Goal: Information Seeking & Learning: Learn about a topic

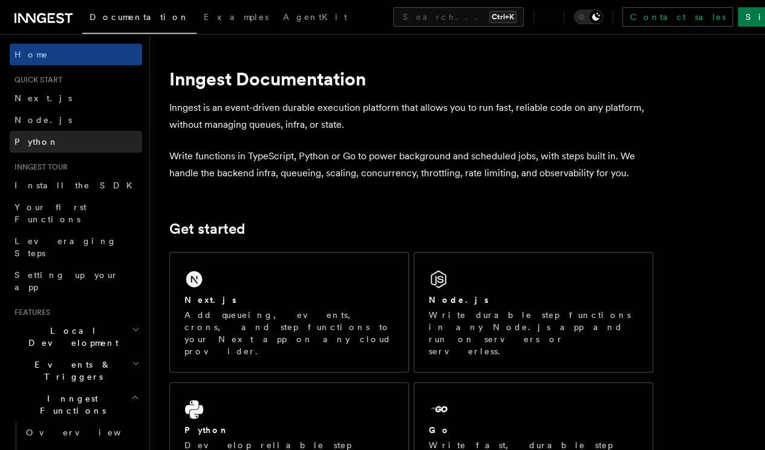
click at [28, 136] on span "Python" at bounding box center [37, 142] width 44 height 12
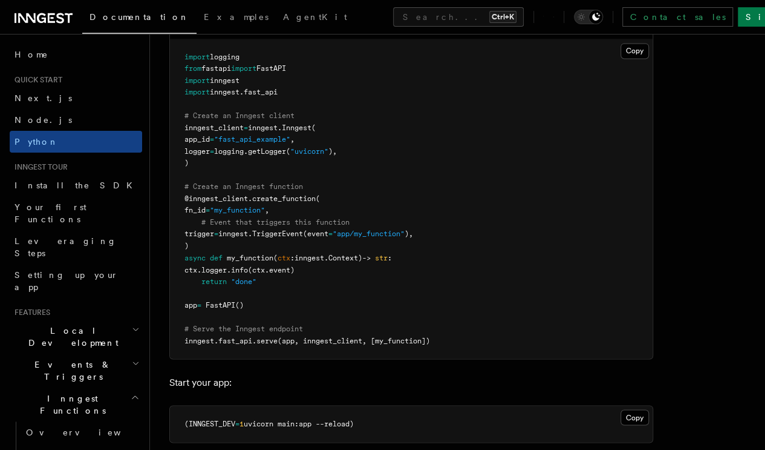
scroll to position [907, 0]
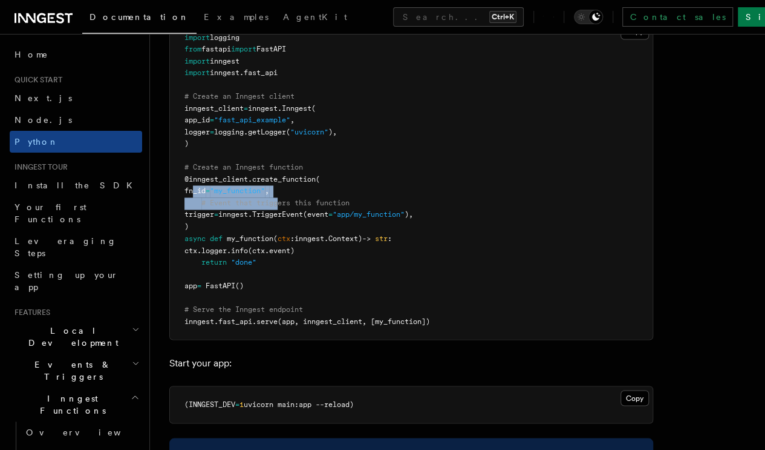
drag, startPoint x: 279, startPoint y: 198, endPoint x: 193, endPoint y: 188, distance: 86.6
click at [193, 188] on code "import logging from fastapi import FastAPI import inngest import inngest . fast…" at bounding box center [308, 179] width 246 height 292
click at [241, 230] on pre "import logging from fastapi import FastAPI import inngest import inngest . fast…" at bounding box center [411, 179] width 483 height 319
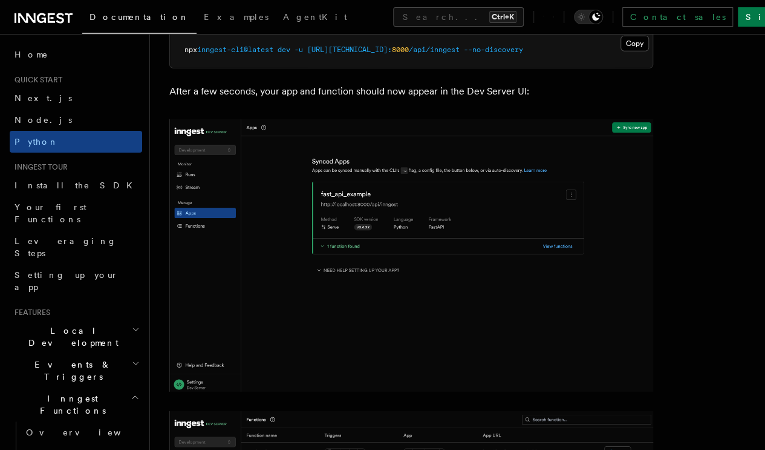
scroll to position [1633, 0]
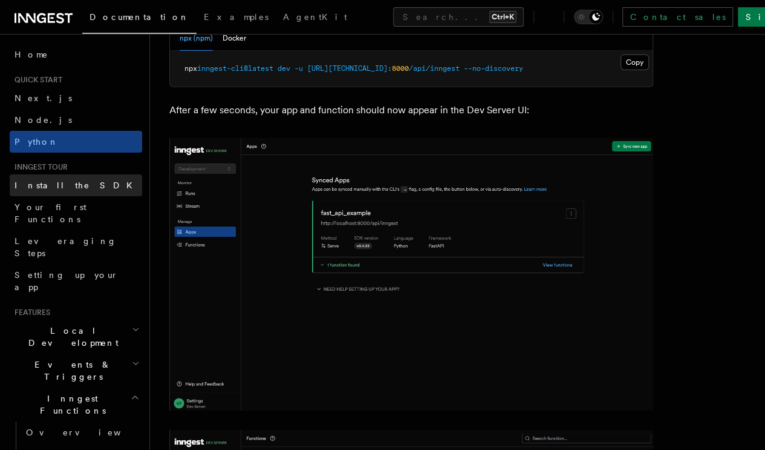
click at [53, 194] on link "Install the SDK" at bounding box center [76, 185] width 132 height 22
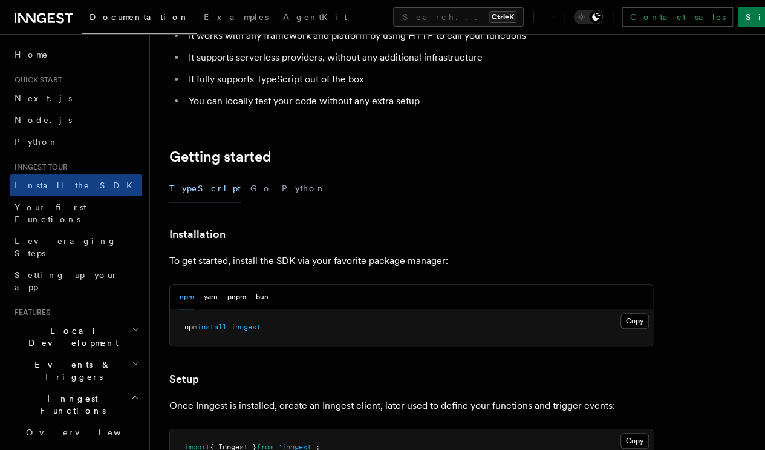
scroll to position [242, 0]
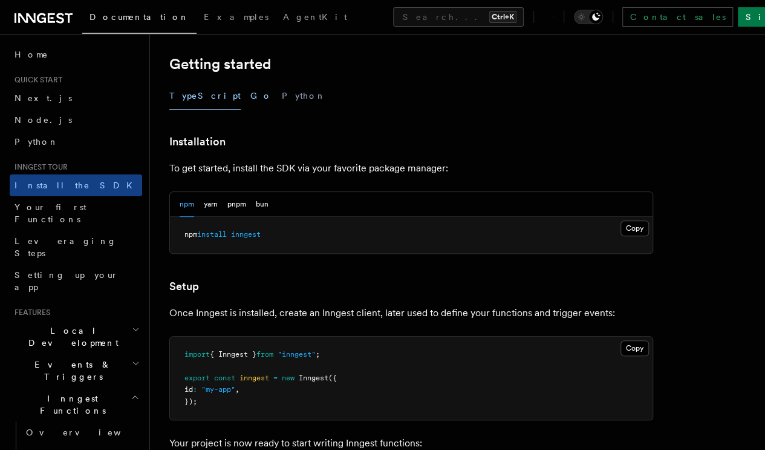
click at [250, 90] on button "Go" at bounding box center [261, 95] width 22 height 27
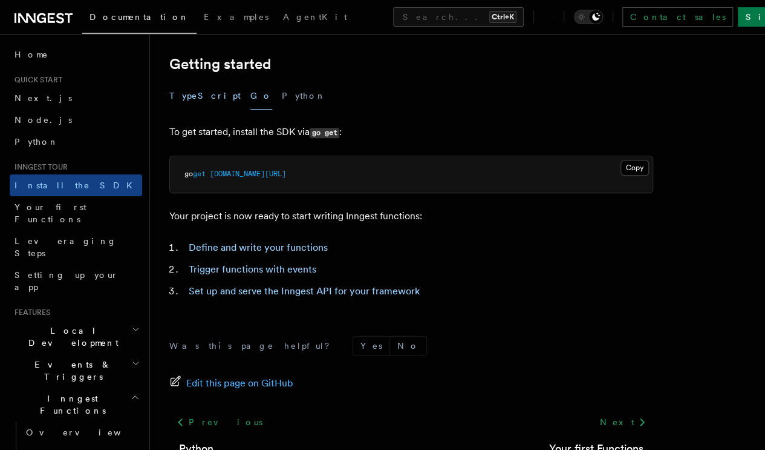
click at [190, 100] on button "TypeScript" at bounding box center [204, 95] width 71 height 27
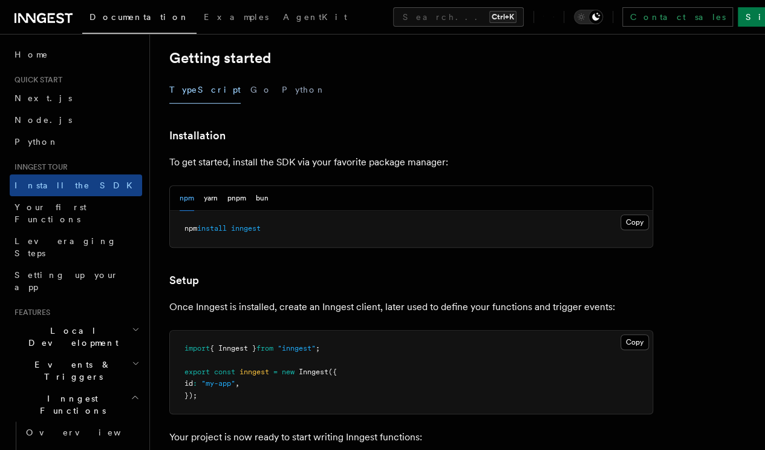
scroll to position [270, 0]
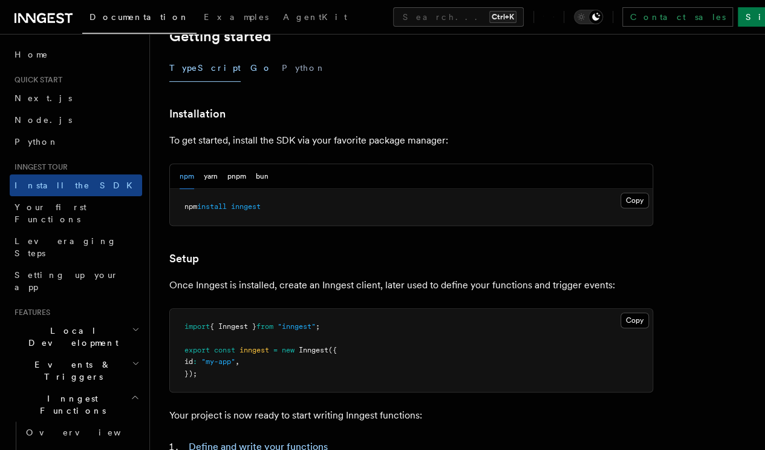
click at [250, 70] on button "Go" at bounding box center [261, 67] width 22 height 27
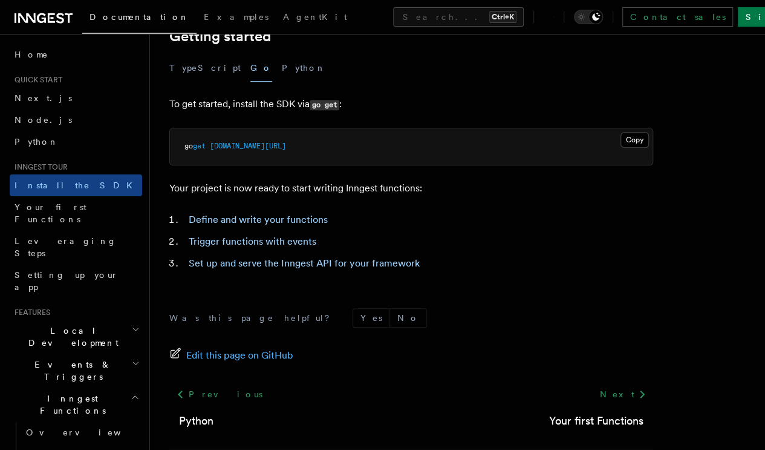
drag, startPoint x: 183, startPoint y: 144, endPoint x: 376, endPoint y: 142, distance: 193.0
click at [376, 142] on pre "go get [DOMAIN_NAME][URL]" at bounding box center [411, 146] width 483 height 36
click at [385, 146] on pre "go get [DOMAIN_NAME][URL]" at bounding box center [411, 146] width 483 height 36
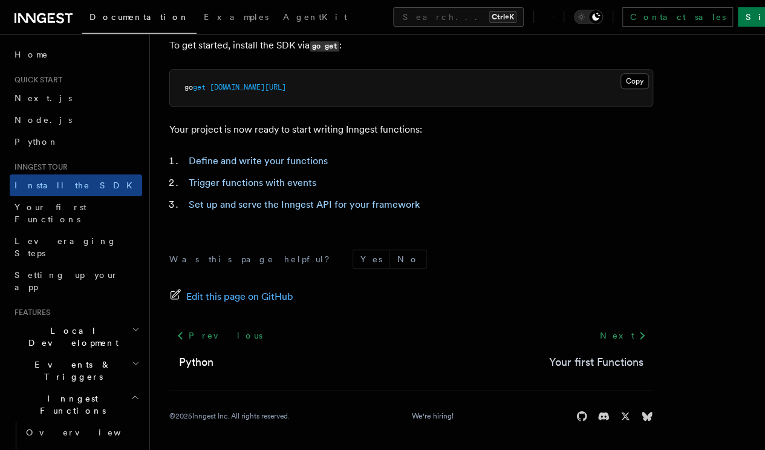
click at [577, 359] on link "Your first Functions" at bounding box center [596, 361] width 94 height 17
